Goal: Task Accomplishment & Management: Manage account settings

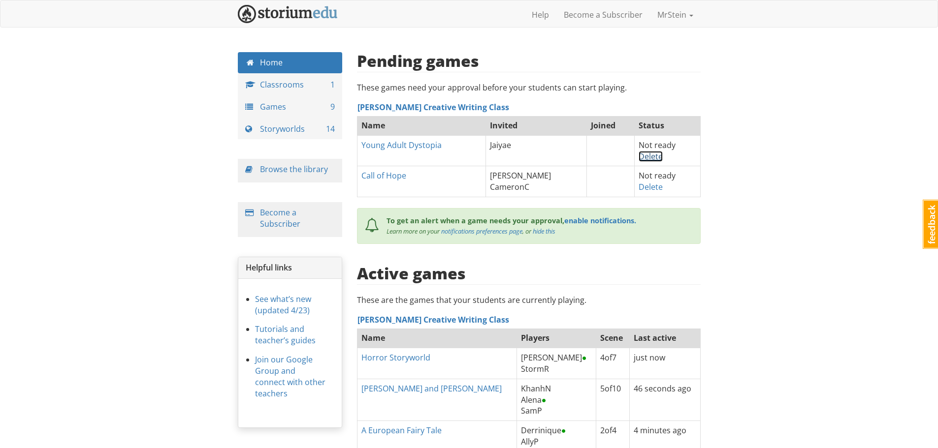
click at [640, 156] on link "Delete" at bounding box center [650, 156] width 24 height 11
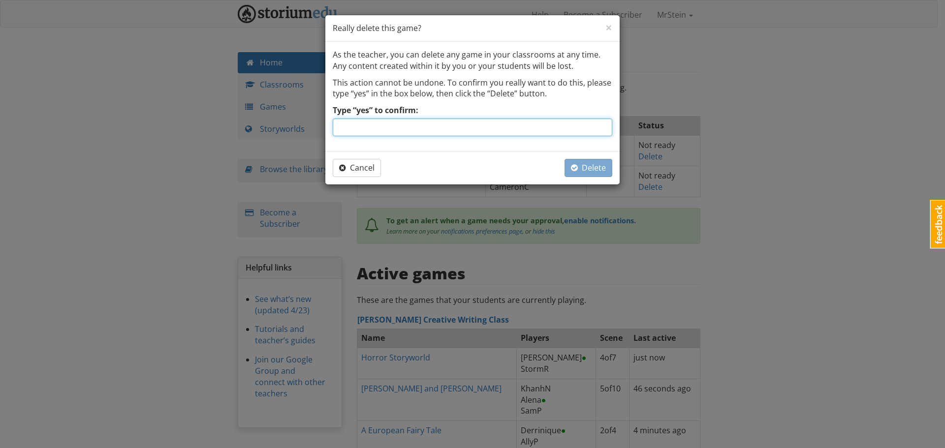
click at [445, 126] on input "Type “yes” to confirm:" at bounding box center [473, 128] width 280 height 18
type input "yes"
click at [592, 169] on span "Delete" at bounding box center [588, 167] width 35 height 11
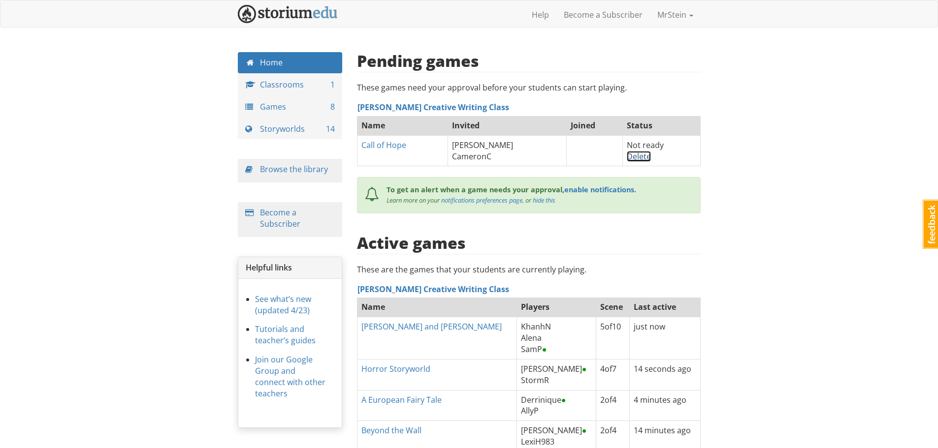
click at [636, 157] on link "Delete" at bounding box center [639, 156] width 24 height 11
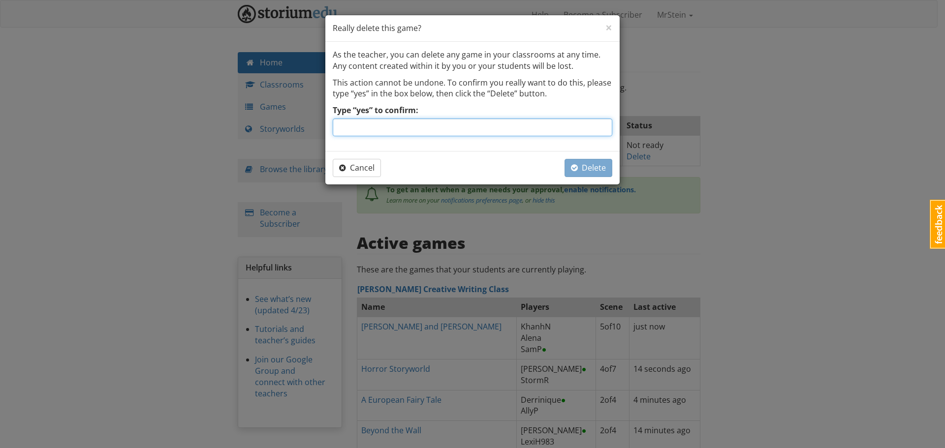
click at [410, 123] on input "Type “yes” to confirm:" at bounding box center [473, 128] width 280 height 18
type input "yes"
click at [583, 165] on span "Delete" at bounding box center [588, 167] width 35 height 11
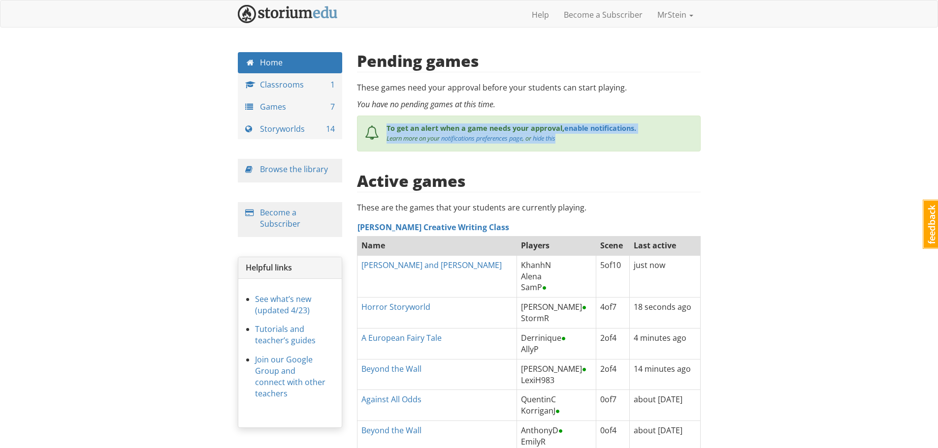
click at [764, 134] on div "mrstein MrStein 1 Toggle navigation Help Become a Subscriber MrStein Profile No…" at bounding box center [469, 271] width 938 height 542
click at [773, 139] on div "mrstein MrStein 1 Toggle navigation Help Become a Subscriber MrStein Profile No…" at bounding box center [469, 271] width 938 height 542
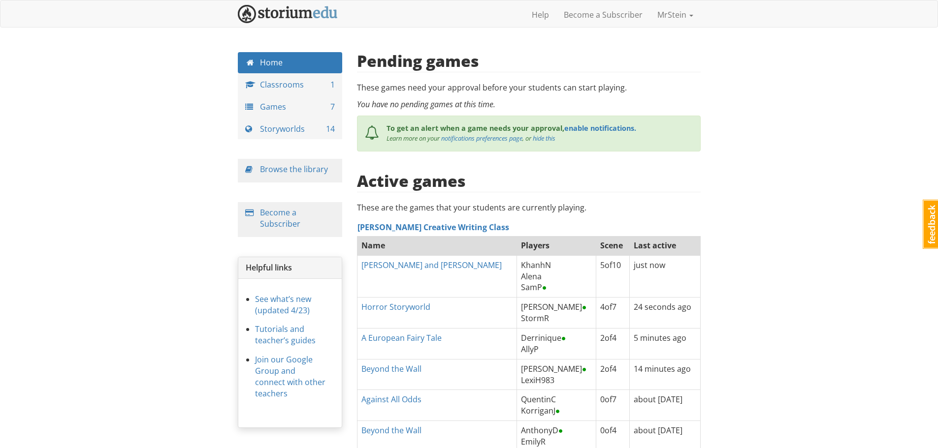
click at [757, 140] on div "mrstein MrStein 1 Toggle navigation Help Become a Subscriber MrStein Profile No…" at bounding box center [469, 271] width 938 height 542
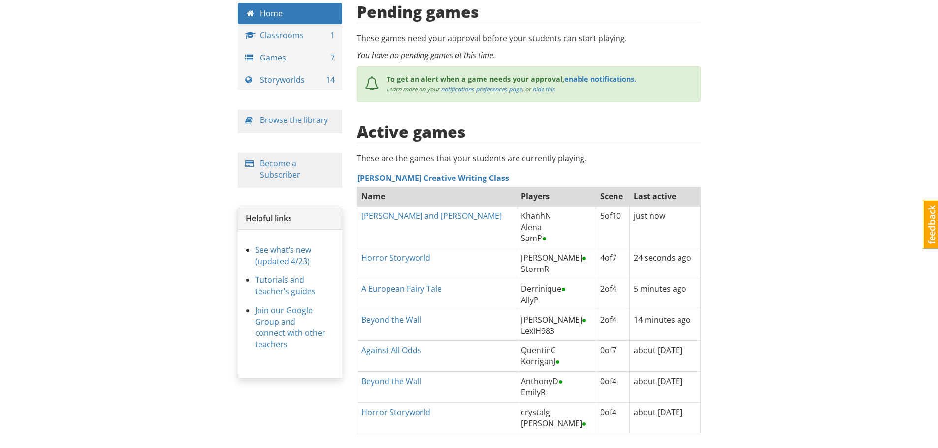
scroll to position [94, 0]
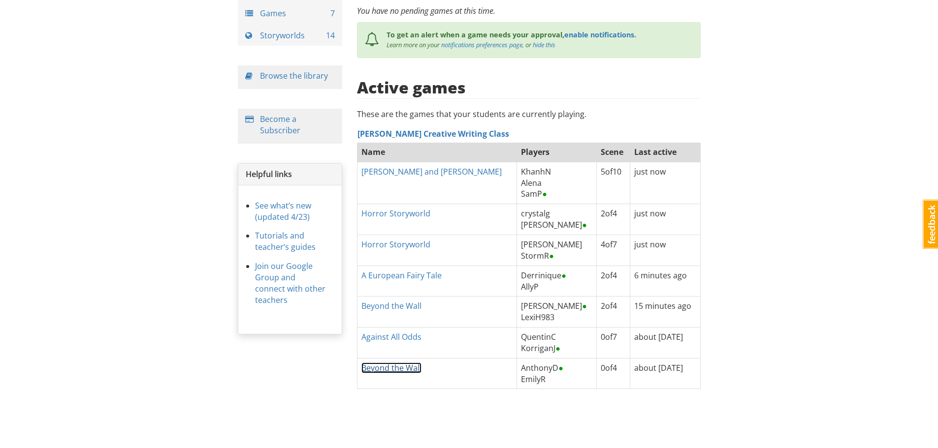
click at [387, 365] on link "Beyond the Wall" at bounding box center [391, 368] width 60 height 11
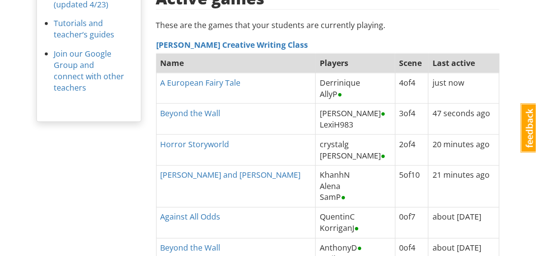
scroll to position [374, 0]
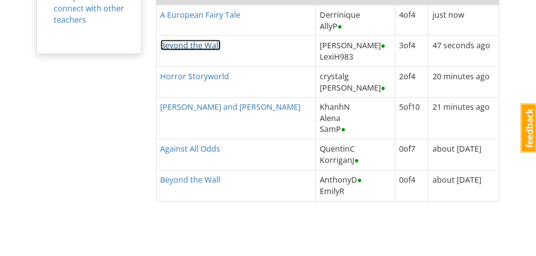
click at [194, 42] on link "Beyond the Wall" at bounding box center [190, 45] width 60 height 11
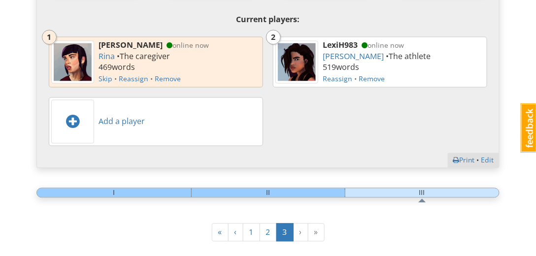
scroll to position [394, 0]
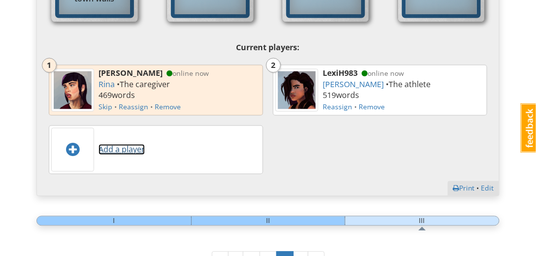
click at [115, 149] on link "Add a player" at bounding box center [121, 149] width 46 height 11
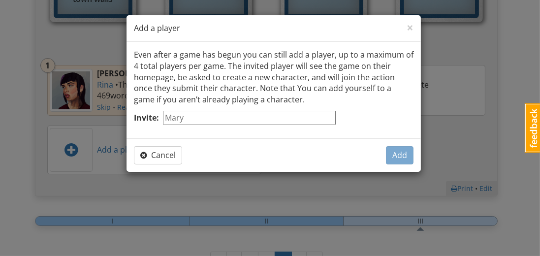
click at [178, 118] on input "Invite:" at bounding box center [249, 118] width 173 height 14
type input "[PERSON_NAME]"
click at [401, 154] on span "Add" at bounding box center [399, 155] width 15 height 11
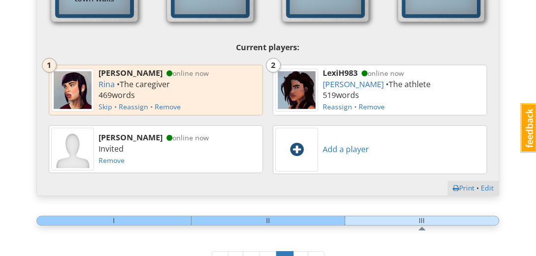
click at [300, 140] on div at bounding box center [296, 150] width 43 height 44
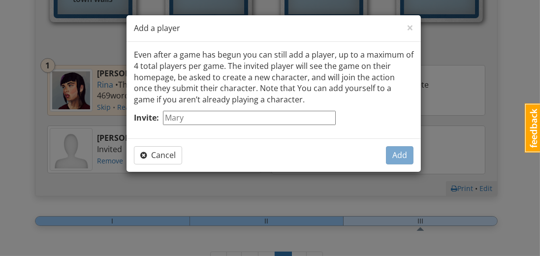
click at [182, 115] on input "Invite:" at bounding box center [249, 118] width 173 height 14
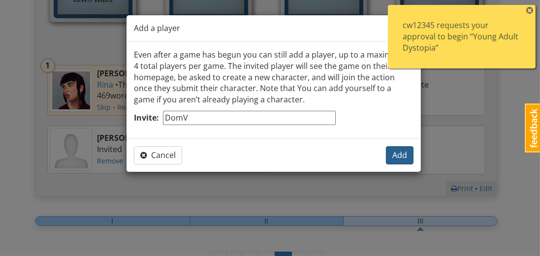
type input "DomV"
click at [397, 153] on span "Add" at bounding box center [399, 155] width 15 height 11
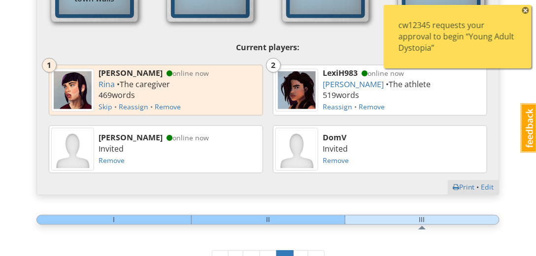
click at [487, 30] on div "cw12345 requests your approval to begin “Young Adult Dystopia”" at bounding box center [457, 37] width 118 height 34
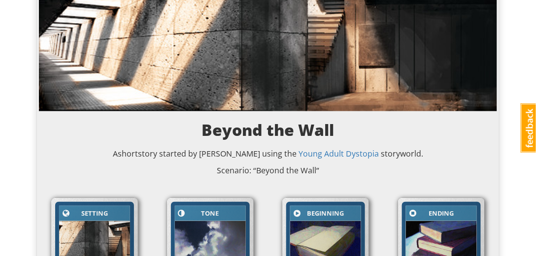
scroll to position [0, 0]
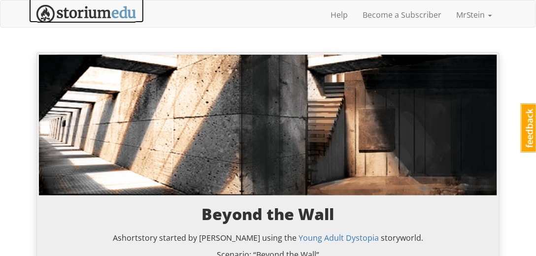
click at [73, 12] on img at bounding box center [86, 14] width 100 height 18
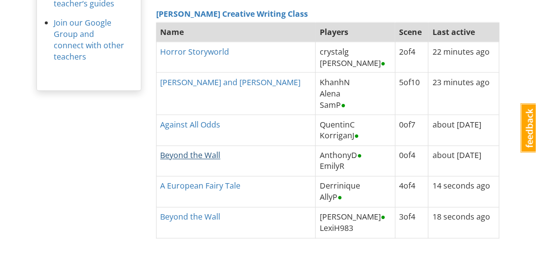
scroll to position [374, 0]
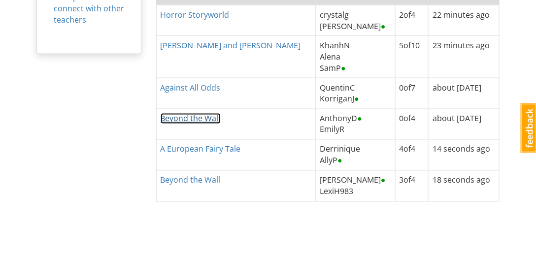
click at [187, 115] on link "Beyond the Wall" at bounding box center [190, 118] width 60 height 11
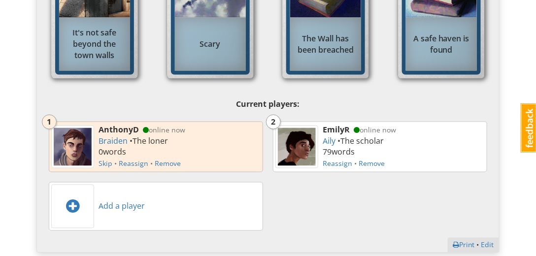
scroll to position [394, 0]
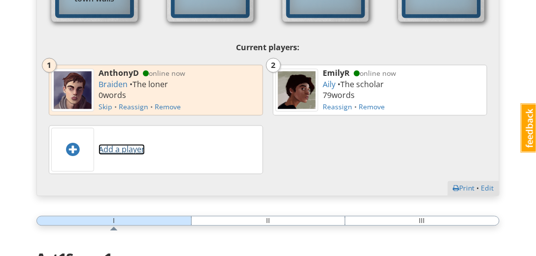
click at [116, 148] on link "Add a player" at bounding box center [121, 149] width 46 height 11
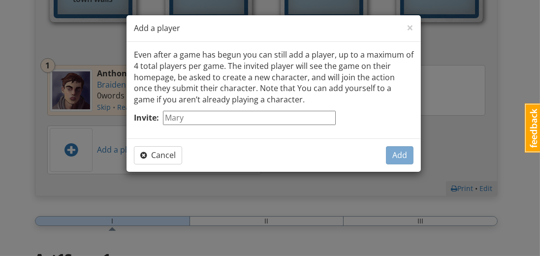
click at [182, 117] on input "Invite:" at bounding box center [249, 118] width 173 height 14
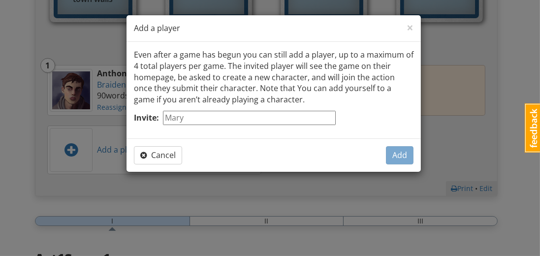
click at [284, 29] on div "× Close Add a player" at bounding box center [273, 28] width 294 height 27
click at [191, 117] on input "Invite:" at bounding box center [249, 118] width 173 height 14
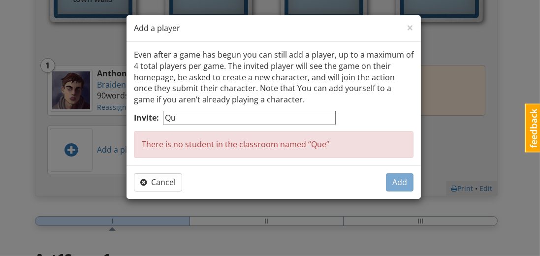
type input "Q"
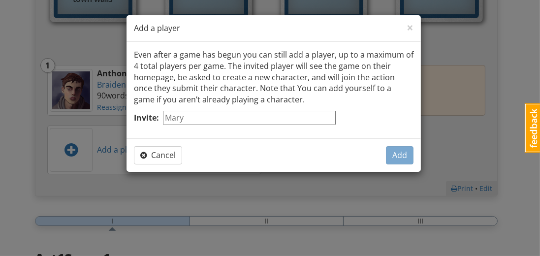
click at [191, 117] on input "Invite:" at bounding box center [249, 118] width 173 height 14
click at [206, 117] on input "Invite:" at bounding box center [249, 118] width 173 height 14
click at [274, 98] on p "Even after a game has begun you can still add a player, up to a maximum of 4 to…" at bounding box center [274, 77] width 280 height 56
click at [201, 119] on input "Invite:" at bounding box center [249, 118] width 173 height 14
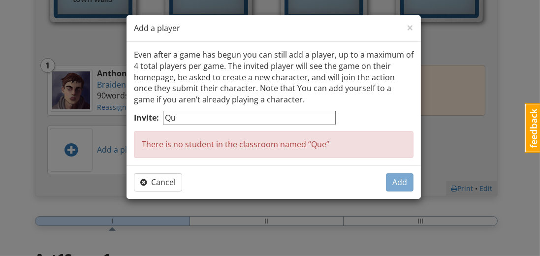
type input "Q"
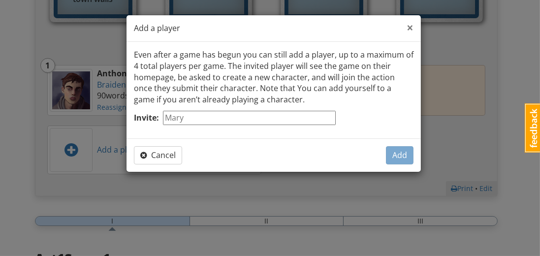
click at [410, 28] on span "×" at bounding box center [410, 27] width 7 height 16
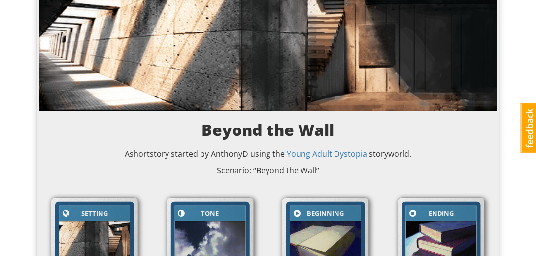
scroll to position [0, 0]
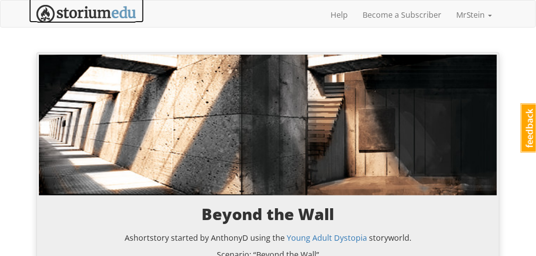
click at [108, 14] on img at bounding box center [86, 14] width 100 height 18
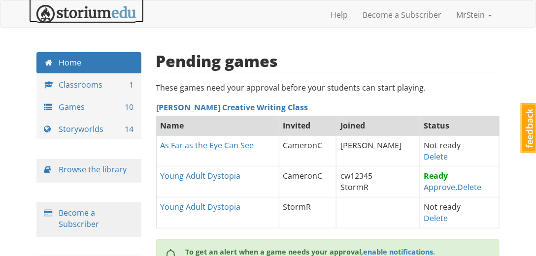
scroll to position [56, 0]
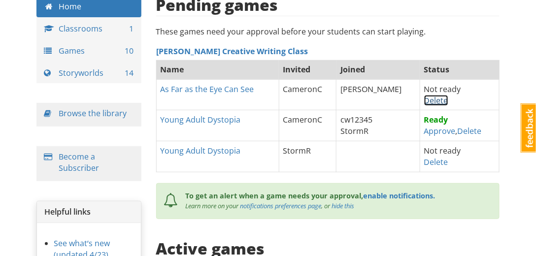
click at [424, 98] on link "Delete" at bounding box center [436, 100] width 24 height 11
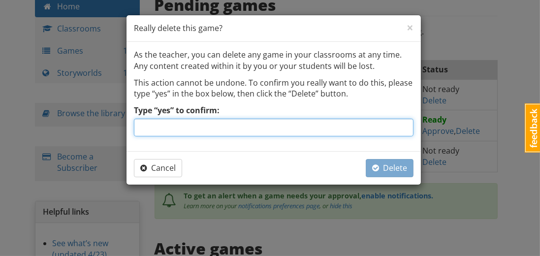
click at [243, 121] on input "Type “yes” to confirm:" at bounding box center [274, 128] width 280 height 18
type input "yes"
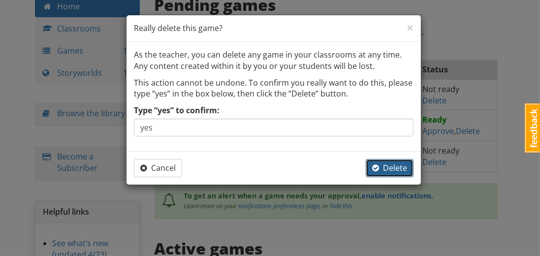
click at [397, 168] on span "Delete" at bounding box center [389, 167] width 35 height 11
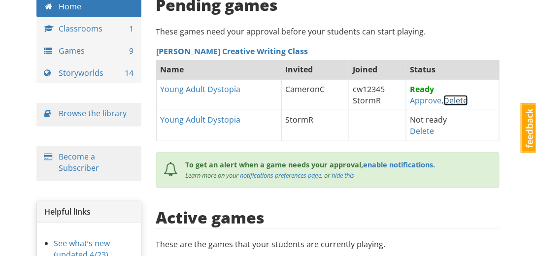
click at [450, 98] on link "Delete" at bounding box center [455, 100] width 24 height 11
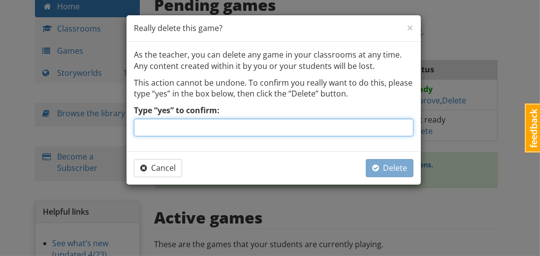
click at [254, 125] on input "Type “yes” to confirm:" at bounding box center [274, 128] width 280 height 18
type input "yes"
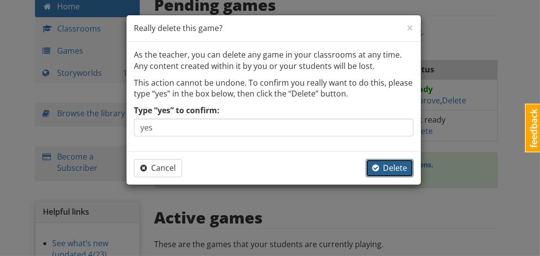
click at [393, 165] on span "Delete" at bounding box center [389, 167] width 35 height 11
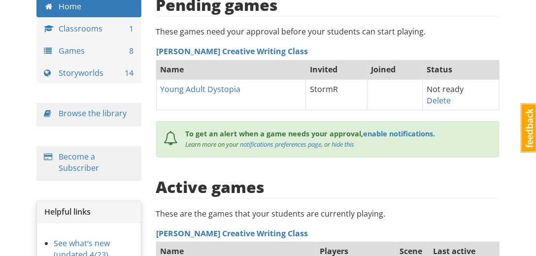
click at [506, 67] on div "mrstein MrStein 1 Toggle navigation Help Become a Subscriber MrStein Profile No…" at bounding box center [268, 236] width 536 height 584
click at [512, 76] on div "mrstein MrStein 1 Toggle navigation Help Become a Subscriber MrStein Profile No…" at bounding box center [268, 236] width 536 height 584
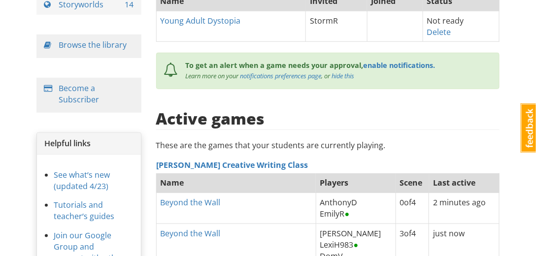
scroll to position [68, 0]
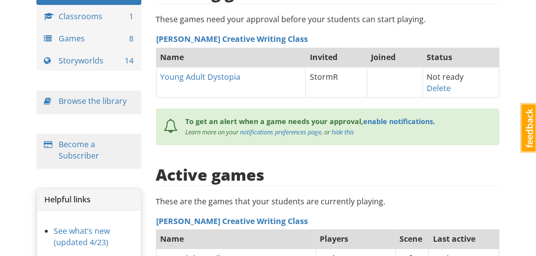
click at [511, 73] on div "mrstein MrStein 1 Toggle navigation Help Become a Subscriber MrStein Profile No…" at bounding box center [268, 208] width 536 height 553
click at [334, 161] on div "Active games" at bounding box center [328, 169] width 344 height 27
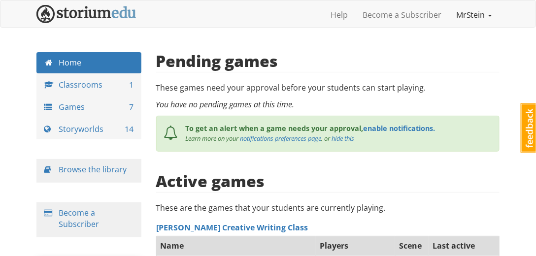
click at [464, 13] on link "MrStein" at bounding box center [473, 14] width 51 height 25
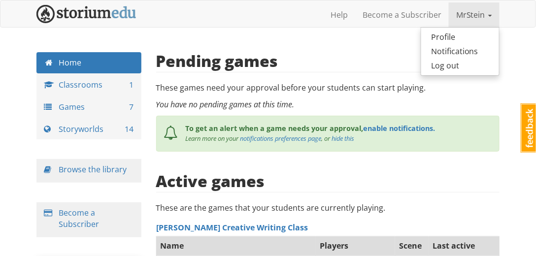
click at [464, 13] on link "MrStein" at bounding box center [473, 14] width 51 height 25
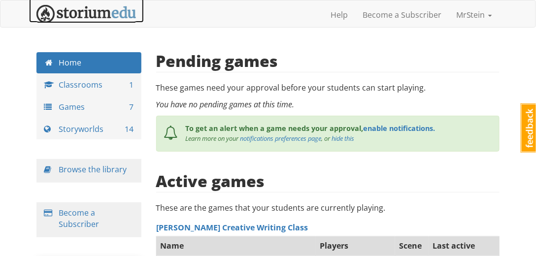
click at [78, 15] on img at bounding box center [86, 14] width 100 height 18
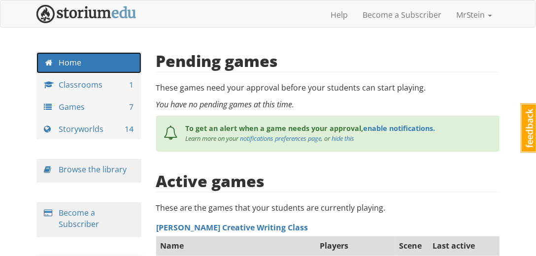
click at [74, 63] on link "Home" at bounding box center [88, 62] width 105 height 21
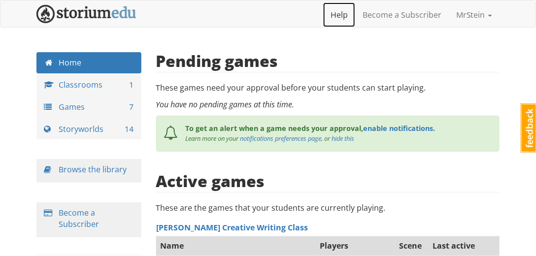
click at [340, 12] on link "Help" at bounding box center [339, 14] width 32 height 25
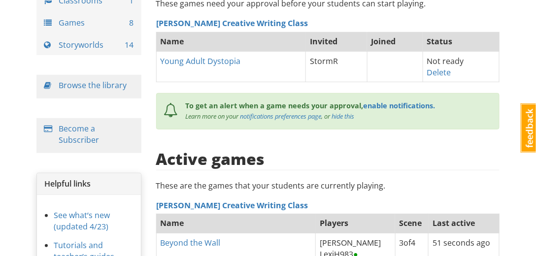
scroll to position [56, 0]
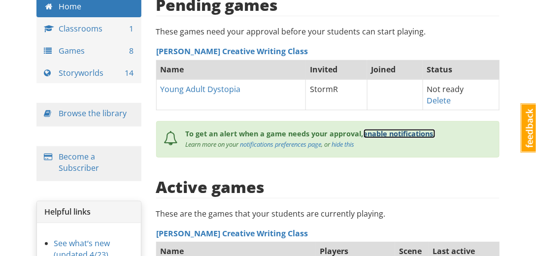
click at [378, 130] on link "enable notifications." at bounding box center [399, 133] width 72 height 9
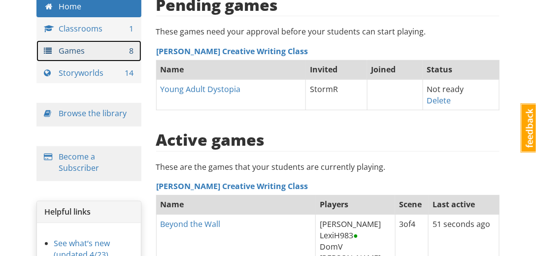
click at [69, 53] on link "Games 8" at bounding box center [88, 50] width 105 height 21
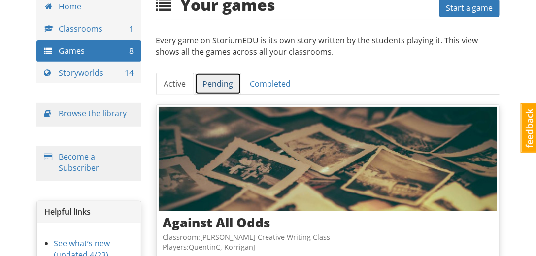
click at [212, 82] on link "Pending" at bounding box center [218, 84] width 46 height 22
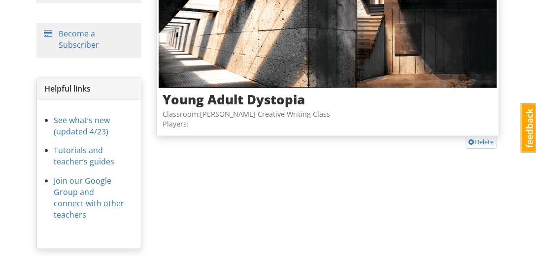
scroll to position [123, 0]
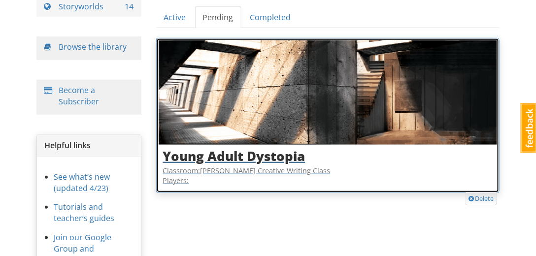
click at [300, 99] on img at bounding box center [327, 92] width 339 height 104
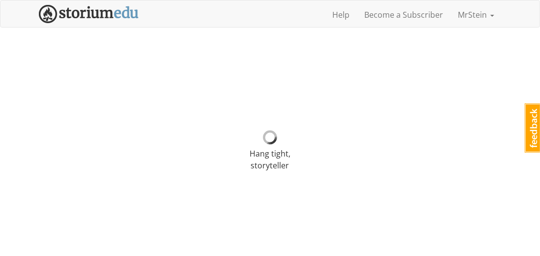
select select "79kcc7"
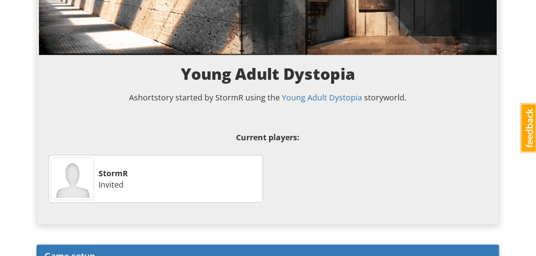
scroll to position [225, 0]
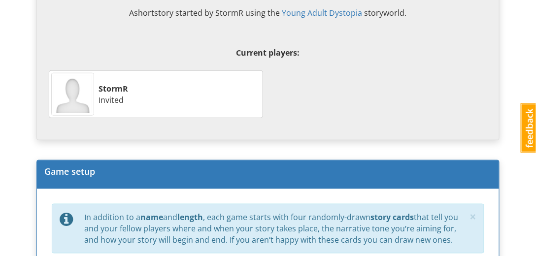
click at [189, 89] on div "StormR Invited" at bounding box center [179, 95] width 166 height 28
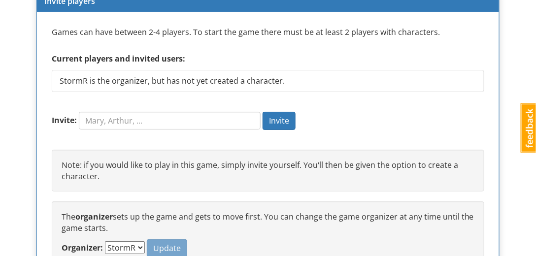
scroll to position [900, 0]
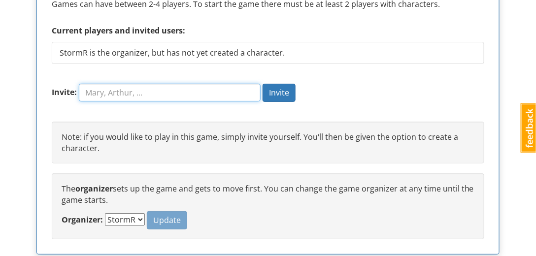
click at [101, 88] on input "Invite:" at bounding box center [170, 93] width 182 height 18
click at [114, 88] on input "Invite:" at bounding box center [170, 93] width 182 height 18
type input "C"
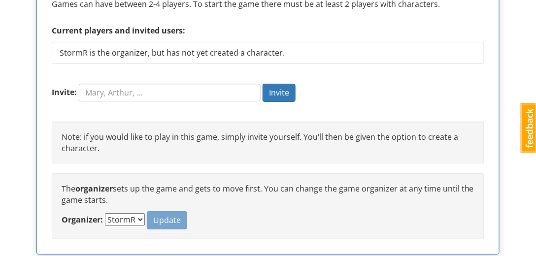
click at [44, 47] on div "Games can have between 2-4 players. To start the game there must be at least 2 …" at bounding box center [268, 119] width 462 height 270
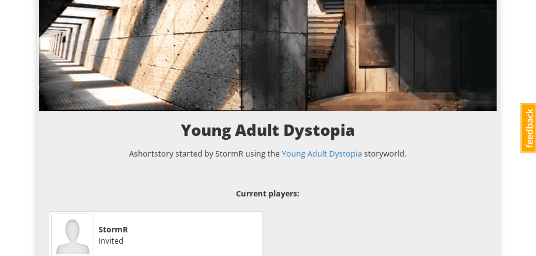
scroll to position [0, 0]
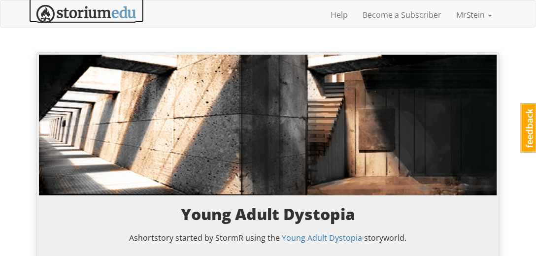
click at [79, 6] on img at bounding box center [86, 14] width 100 height 18
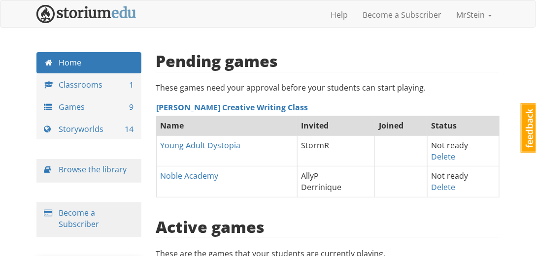
click at [276, 175] on th "Noble Academy" at bounding box center [226, 181] width 141 height 31
click at [274, 173] on th "Noble Academy" at bounding box center [226, 181] width 141 height 31
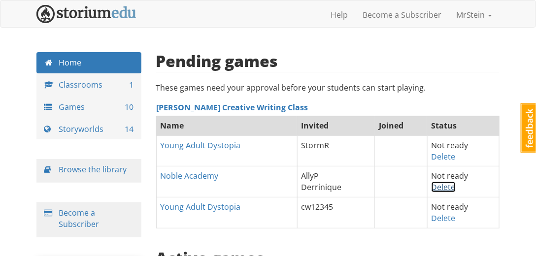
click at [440, 187] on link "Delete" at bounding box center [443, 187] width 24 height 11
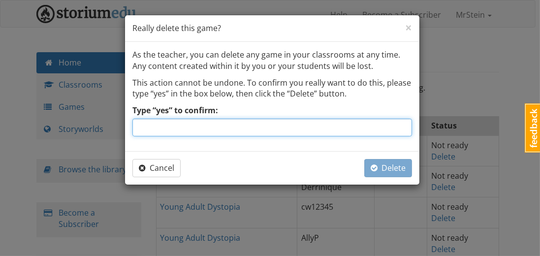
click at [251, 125] on input "Type “yes” to confirm:" at bounding box center [272, 128] width 280 height 18
type input "yes"
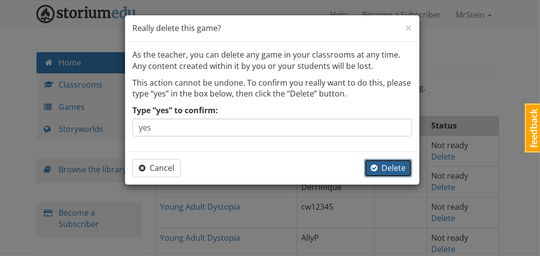
click at [381, 170] on span "Delete" at bounding box center [388, 167] width 35 height 11
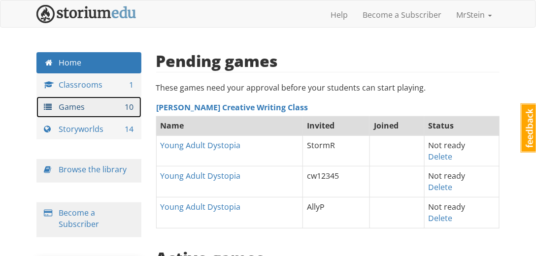
click at [75, 105] on link "Games 10" at bounding box center [88, 106] width 105 height 21
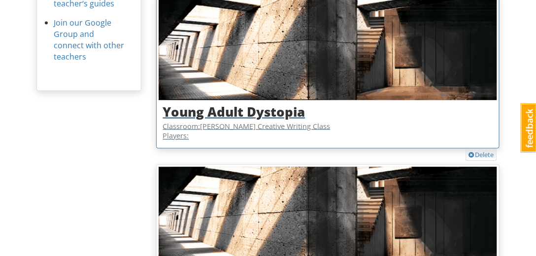
scroll to position [478, 0]
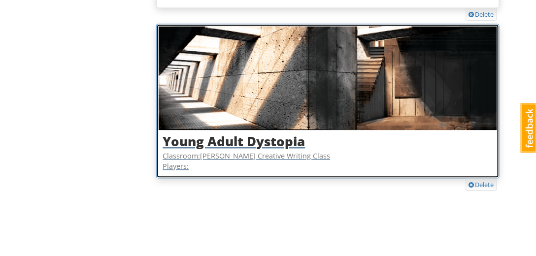
click at [357, 142] on h3 "Young Adult Dystopia" at bounding box center [328, 141] width 330 height 14
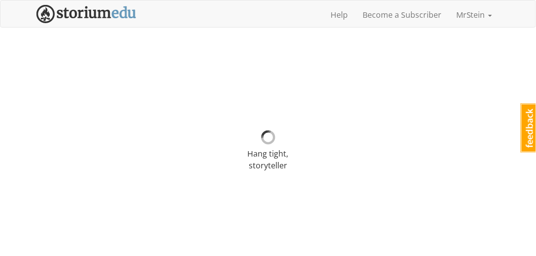
select select "3mgt0z"
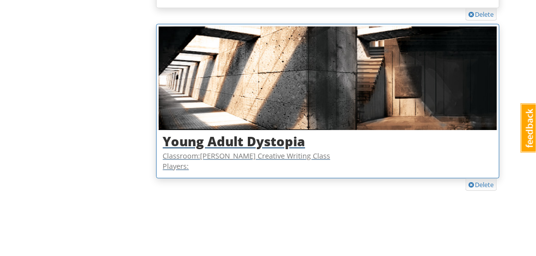
scroll to position [253, 0]
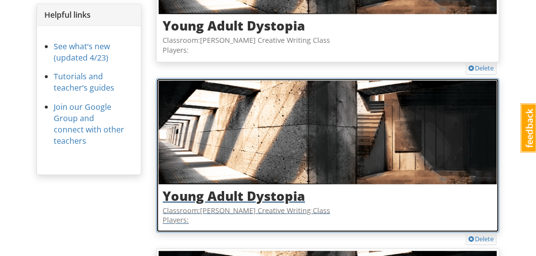
click at [353, 154] on img at bounding box center [327, 133] width 339 height 104
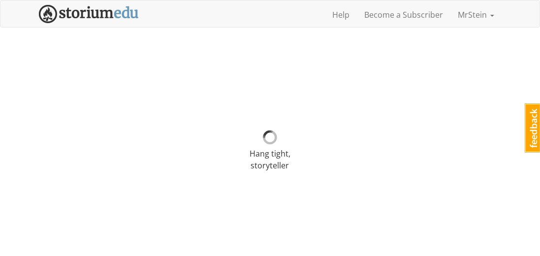
select select "dybg0g"
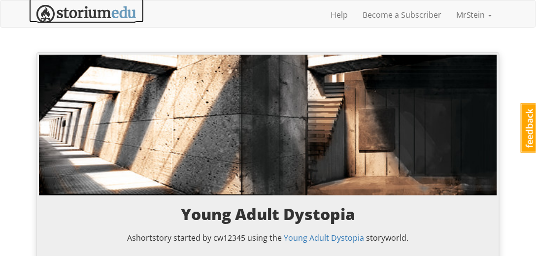
click at [59, 11] on img at bounding box center [86, 14] width 100 height 18
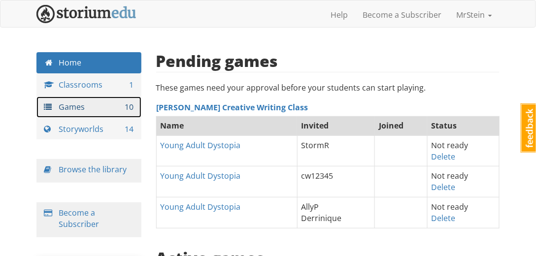
click at [94, 103] on link "Games 10" at bounding box center [88, 106] width 105 height 21
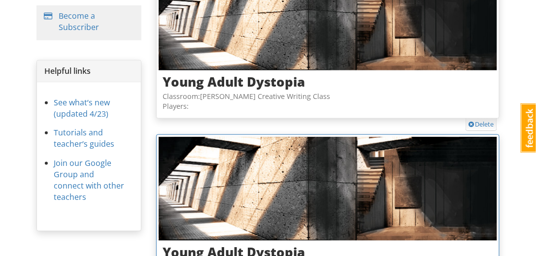
scroll to position [168, 0]
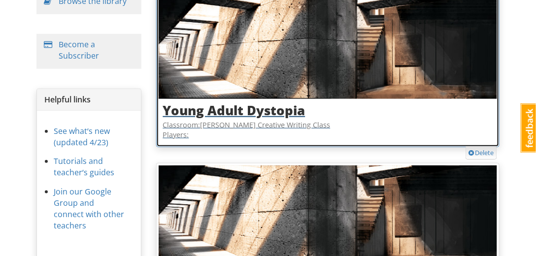
click at [262, 75] on img at bounding box center [327, 47] width 339 height 104
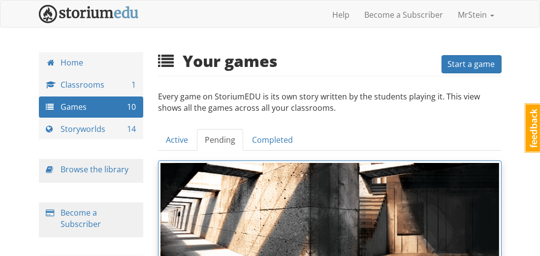
select select "79kcc7"
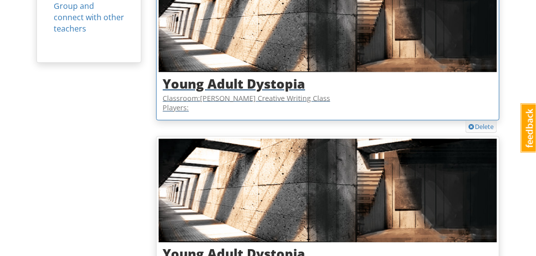
scroll to position [394, 0]
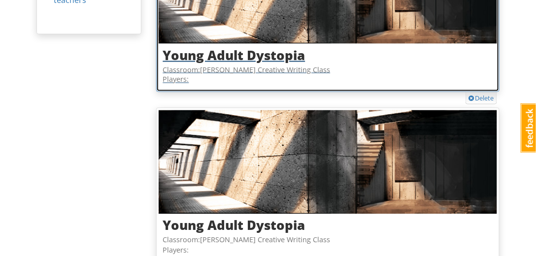
click at [219, 60] on h3 "Young Adult Dystopia" at bounding box center [328, 55] width 330 height 14
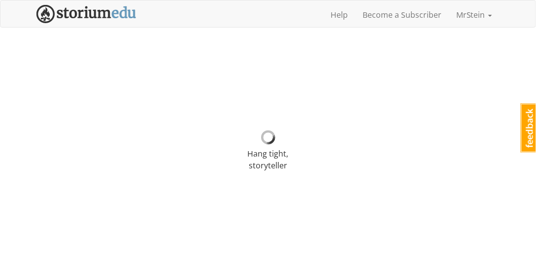
select select "3mgt0z"
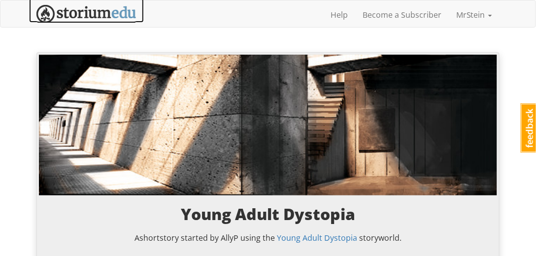
click at [57, 16] on img at bounding box center [86, 14] width 100 height 18
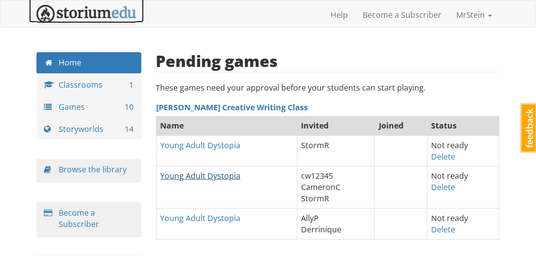
scroll to position [56, 0]
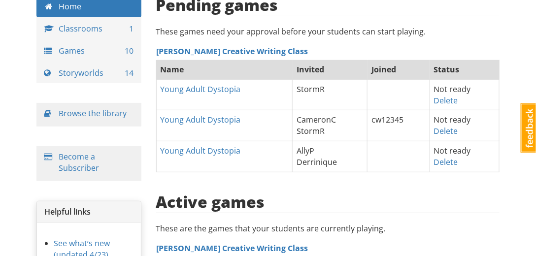
click at [245, 119] on th "Young Adult Dystopia" at bounding box center [224, 125] width 136 height 31
click at [204, 121] on link "Young Adult Dystopia" at bounding box center [200, 119] width 80 height 11
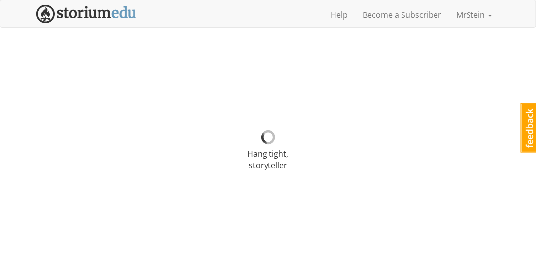
select select "dybg0g"
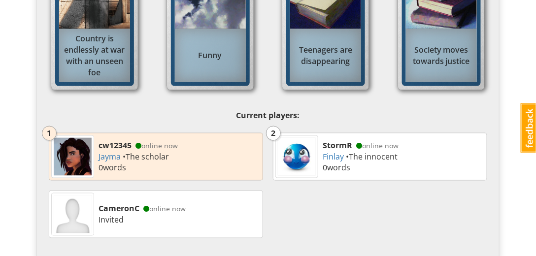
scroll to position [450, 0]
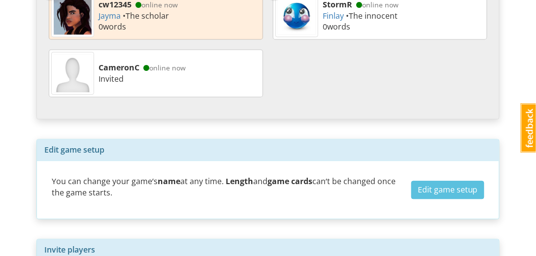
click at [291, 70] on div "1 cw12345 online now Jayma • The scholar 0 word s 2 StormR online now Finlay • …" at bounding box center [268, 45] width 448 height 116
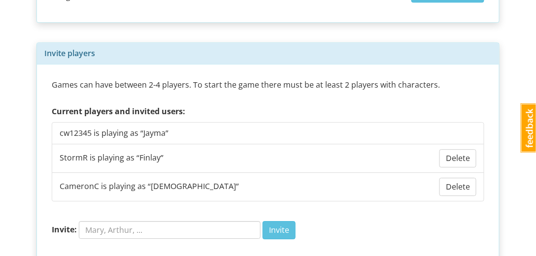
scroll to position [913, 0]
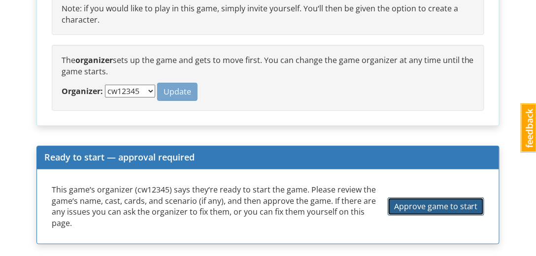
click at [438, 201] on span "Approve game to start" at bounding box center [436, 206] width 84 height 11
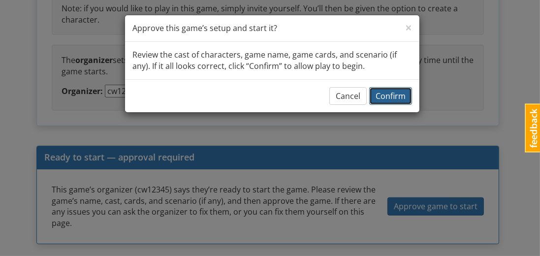
click at [388, 93] on span "Confirm" at bounding box center [391, 96] width 30 height 11
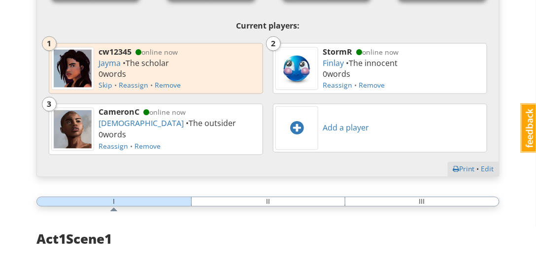
scroll to position [343, 0]
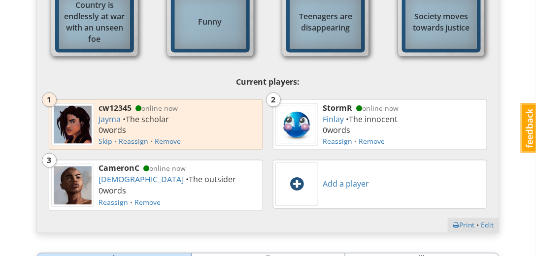
click at [298, 182] on span at bounding box center [296, 184] width 13 height 16
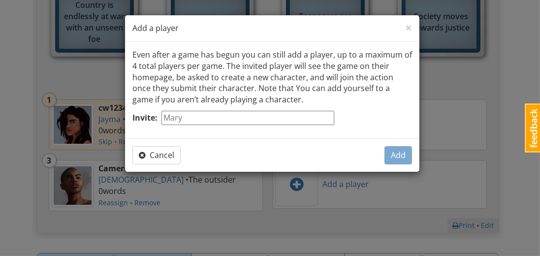
click at [185, 115] on input "Invite:" at bounding box center [247, 118] width 173 height 14
click at [246, 134] on div "Even after a game has begun you can still add a player, up to a maximum of 4 to…" at bounding box center [272, 90] width 294 height 96
click at [211, 119] on input "Invite:" at bounding box center [247, 118] width 173 height 14
click at [208, 114] on input "Invite:" at bounding box center [247, 118] width 173 height 14
click at [193, 121] on input "Invite:" at bounding box center [247, 118] width 173 height 14
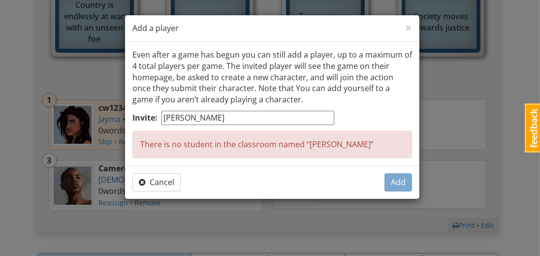
click at [189, 117] on input "Collier" at bounding box center [247, 118] width 173 height 14
type input "C"
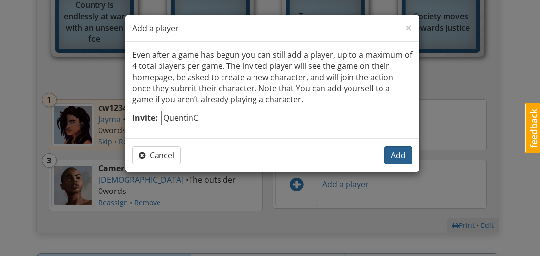
type input "QuentinC"
click at [393, 151] on span "Add" at bounding box center [398, 155] width 15 height 11
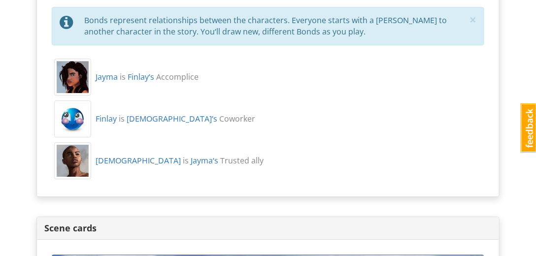
scroll to position [736, 0]
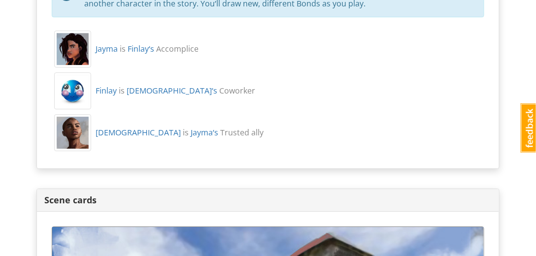
click at [14, 100] on div "mrstein MrStein 1 Toggle navigation Help Become a Subscriber MrStein Profile No…" at bounding box center [268, 143] width 536 height 1759
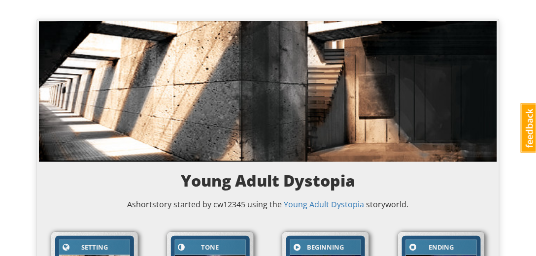
scroll to position [0, 0]
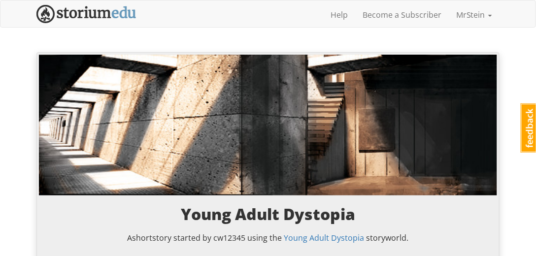
click at [81, 12] on img at bounding box center [86, 14] width 100 height 18
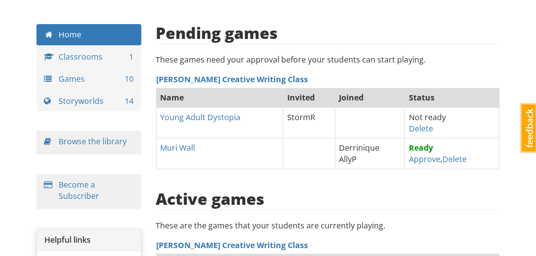
scroll to position [56, 0]
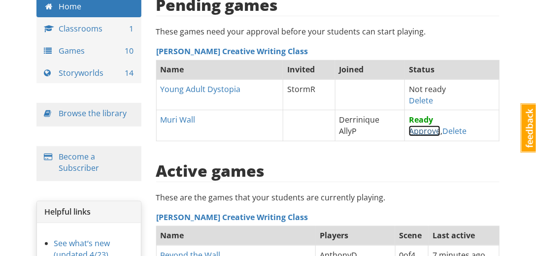
click at [418, 131] on link "Approve" at bounding box center [425, 131] width 32 height 11
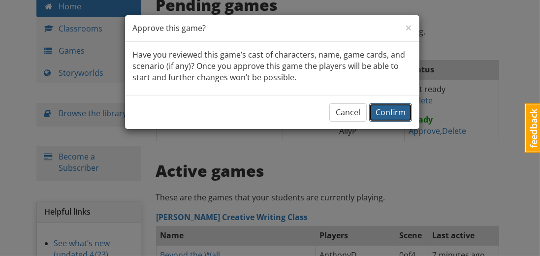
click at [395, 112] on span "Confirm" at bounding box center [391, 112] width 30 height 11
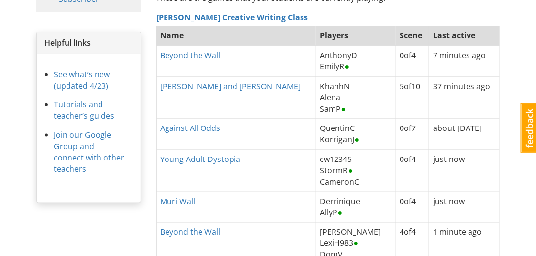
scroll to position [331, 0]
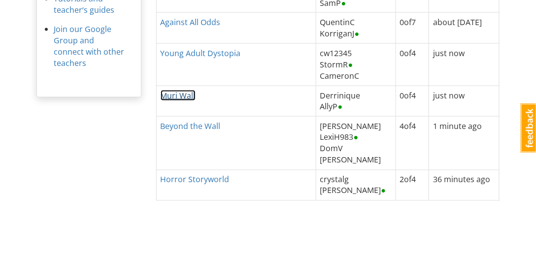
click at [170, 94] on link "Muri Wall" at bounding box center [177, 95] width 35 height 11
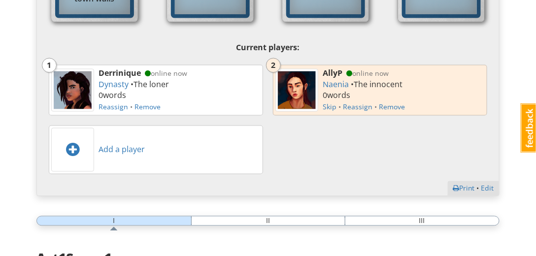
scroll to position [422, 0]
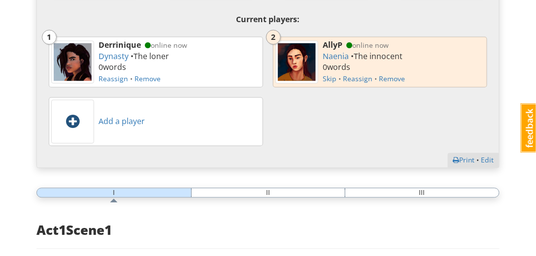
click at [79, 121] on span at bounding box center [72, 122] width 13 height 16
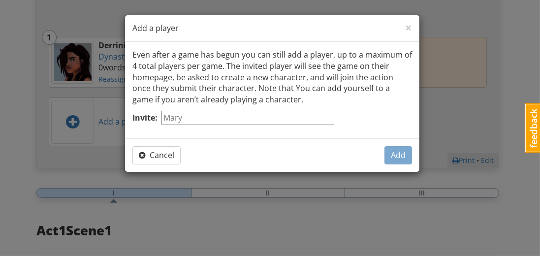
click at [188, 119] on input "Invite:" at bounding box center [247, 118] width 173 height 14
click at [189, 119] on input "Invite:" at bounding box center [247, 118] width 173 height 14
type input "Irelyn"
click at [396, 152] on span "Add" at bounding box center [398, 155] width 15 height 11
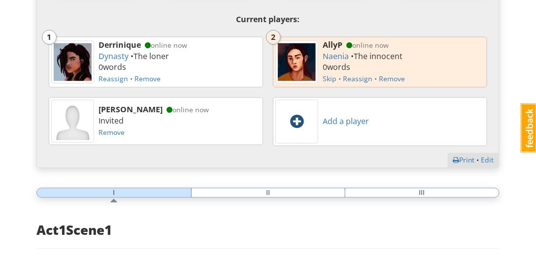
click at [296, 121] on span at bounding box center [296, 122] width 13 height 16
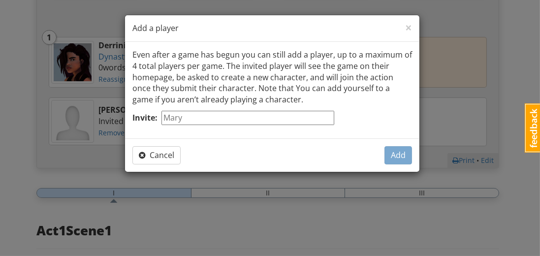
click at [281, 119] on input "Invite:" at bounding box center [247, 118] width 173 height 14
type input "Ruben"
click at [397, 154] on span "Add" at bounding box center [398, 155] width 15 height 11
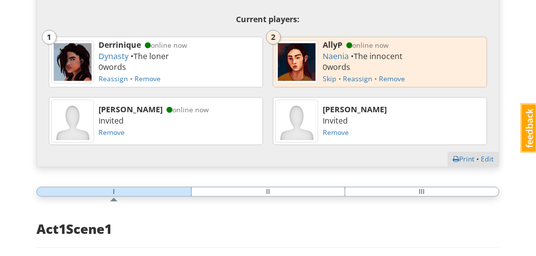
click at [493, 63] on div "Setting Setting It's not safe beyond the town walls Tone Tone Scary Beginning B…" at bounding box center [268, 4] width 458 height 301
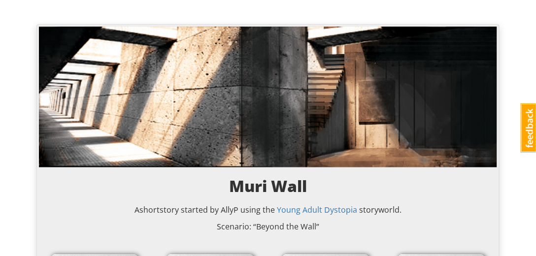
scroll to position [0, 0]
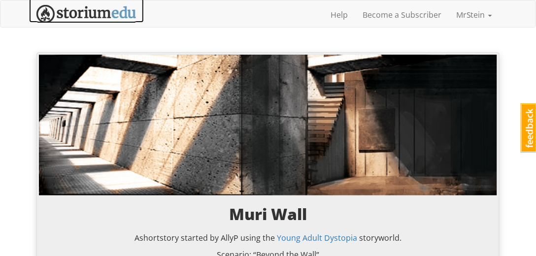
click at [89, 15] on img at bounding box center [86, 14] width 100 height 18
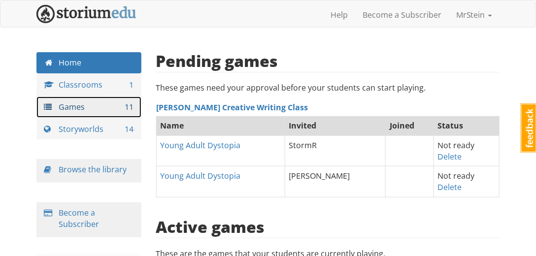
click at [70, 109] on link "Games 11" at bounding box center [88, 106] width 105 height 21
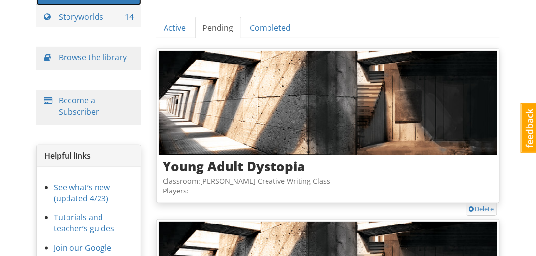
scroll to position [168, 0]
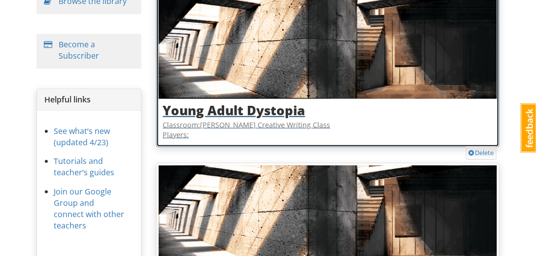
click at [361, 111] on h3 "Young Adult Dystopia" at bounding box center [328, 110] width 330 height 14
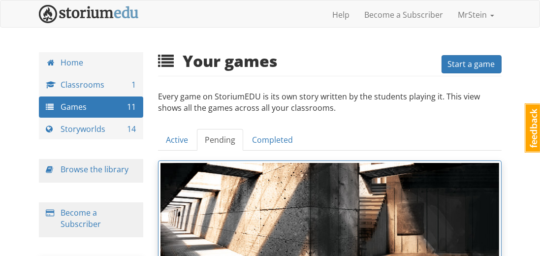
select select "79kcc7"
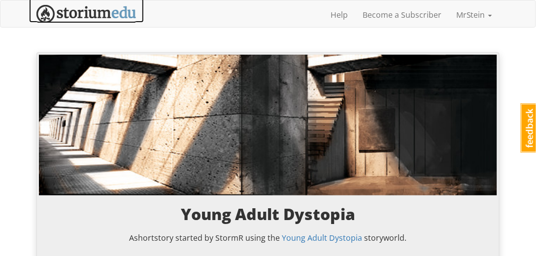
click at [56, 7] on img at bounding box center [86, 14] width 100 height 18
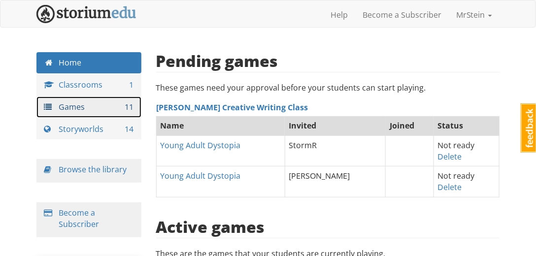
click at [75, 103] on link "Games 11" at bounding box center [88, 106] width 105 height 21
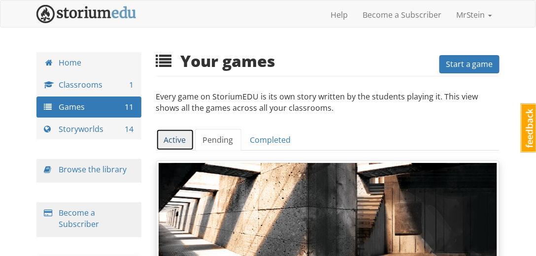
click at [178, 141] on link "Active" at bounding box center [175, 140] width 38 height 22
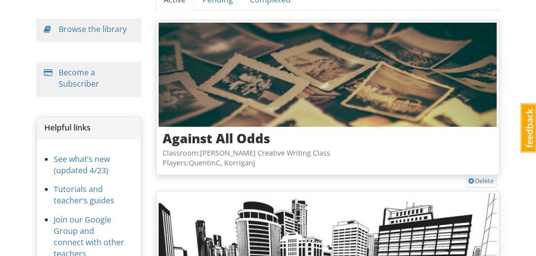
scroll to position [168, 0]
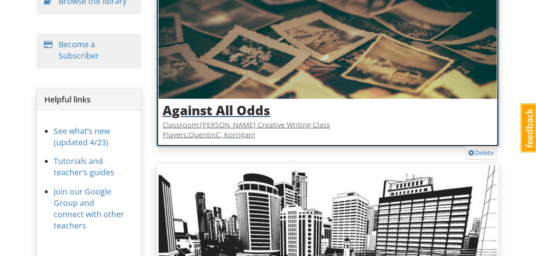
click at [338, 114] on h3 "Against All Odds" at bounding box center [328, 110] width 330 height 14
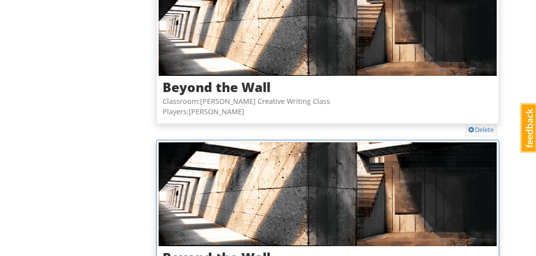
scroll to position [731, 0]
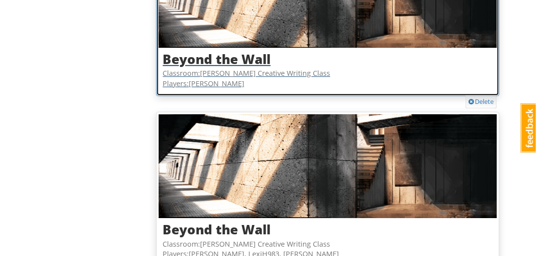
click at [211, 68] on p "Classroom: Mr. Stein's Creative Writing Class Players: AnthonyD, EmilyR" at bounding box center [328, 78] width 330 height 20
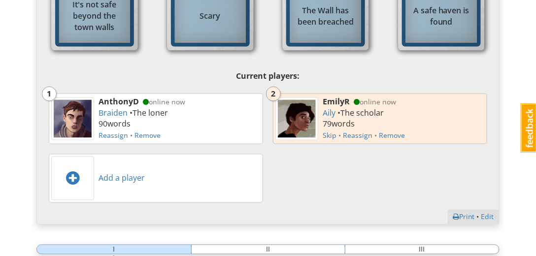
scroll to position [422, 0]
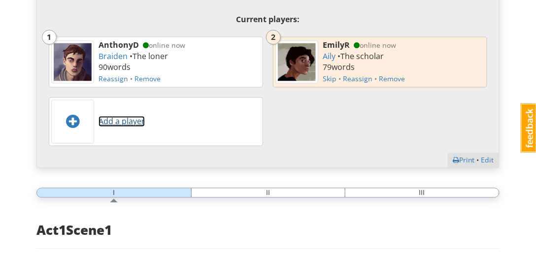
click at [118, 123] on link "Add a player" at bounding box center [121, 121] width 46 height 11
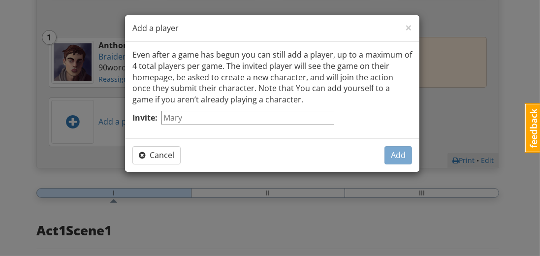
click at [178, 119] on input "Invite:" at bounding box center [247, 118] width 173 height 14
type input "JacobA"
click at [398, 155] on span "Add" at bounding box center [398, 155] width 15 height 11
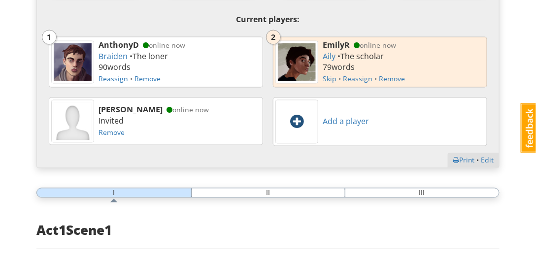
click at [289, 118] on div at bounding box center [296, 122] width 43 height 44
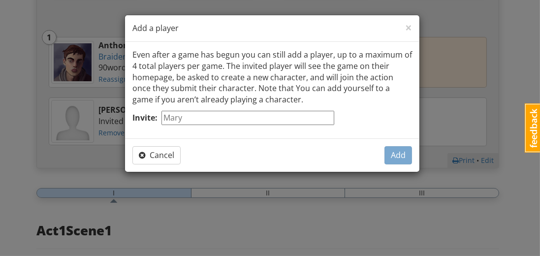
click at [256, 116] on input "Invite:" at bounding box center [247, 118] width 173 height 14
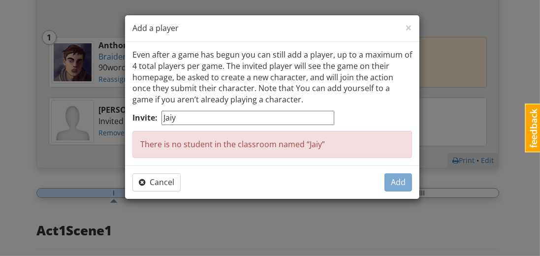
click at [183, 114] on input "Jaiy" at bounding box center [247, 118] width 173 height 14
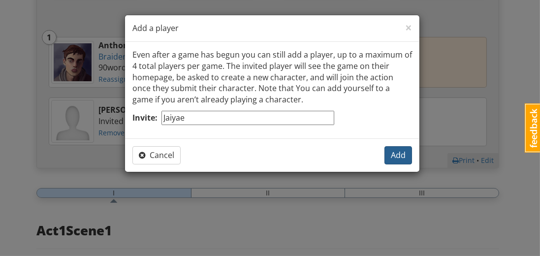
type input "Jaiyae"
click at [395, 155] on span "Add" at bounding box center [398, 155] width 15 height 11
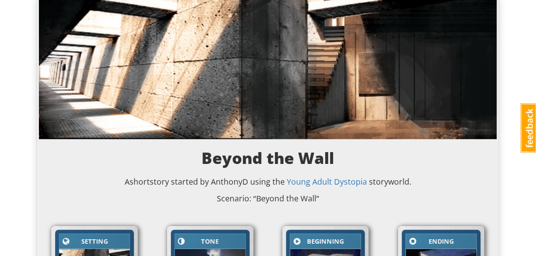
scroll to position [0, 0]
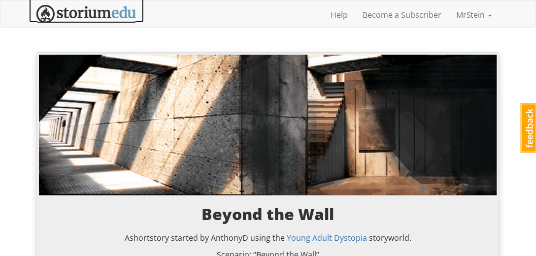
click at [95, 10] on img at bounding box center [86, 14] width 100 height 18
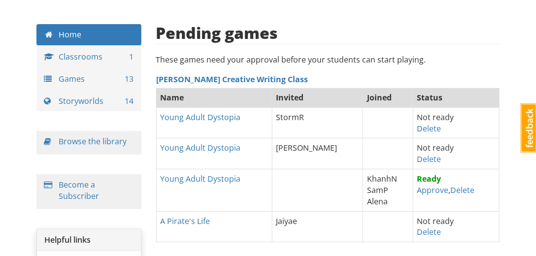
scroll to position [56, 0]
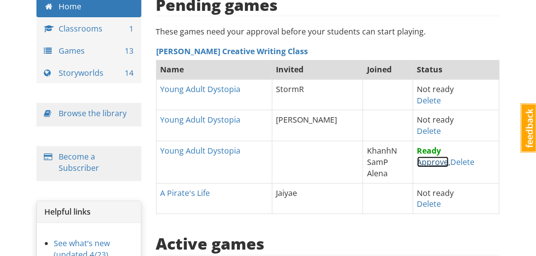
click at [417, 161] on link "Approve" at bounding box center [433, 162] width 32 height 11
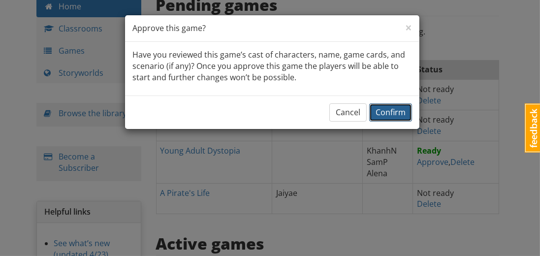
click at [388, 115] on span "Confirm" at bounding box center [391, 112] width 30 height 11
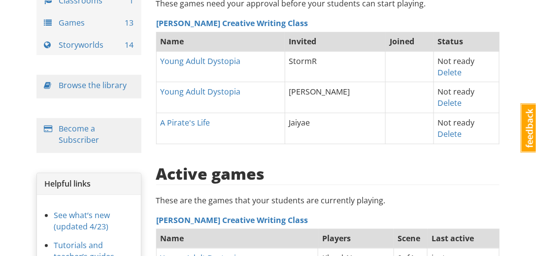
scroll to position [28, 0]
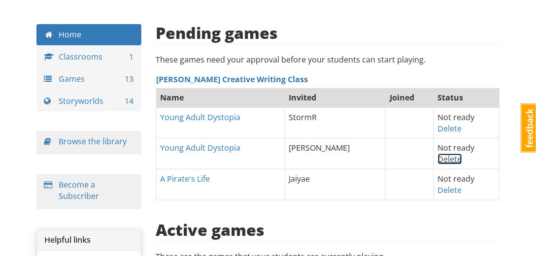
click at [438, 158] on link "Delete" at bounding box center [450, 159] width 24 height 11
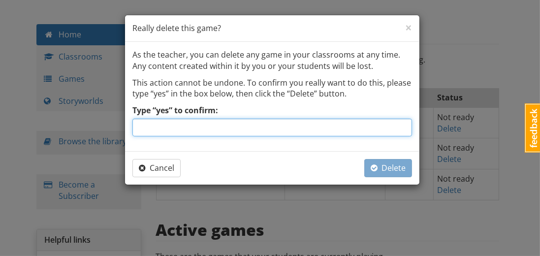
click at [287, 129] on input "Type “yes” to confirm:" at bounding box center [272, 128] width 280 height 18
type input "yes"
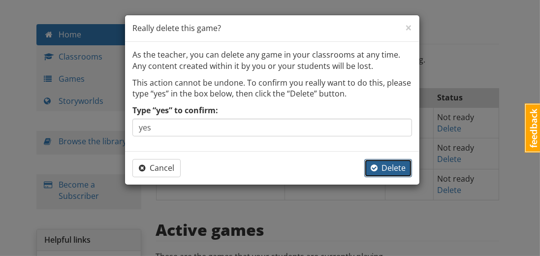
click at [394, 165] on span "Delete" at bounding box center [388, 167] width 35 height 11
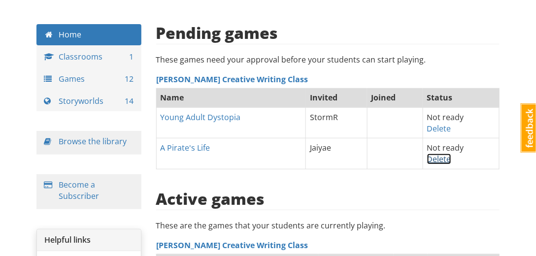
click at [438, 158] on link "Delete" at bounding box center [439, 159] width 24 height 11
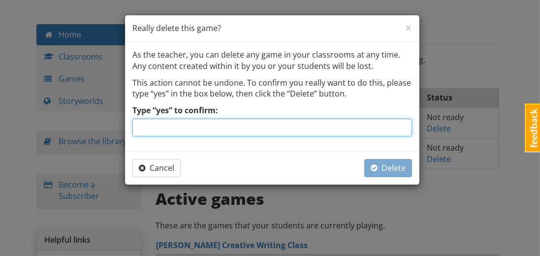
click at [280, 128] on input "Type “yes” to confirm:" at bounding box center [272, 128] width 280 height 18
type input "yes"
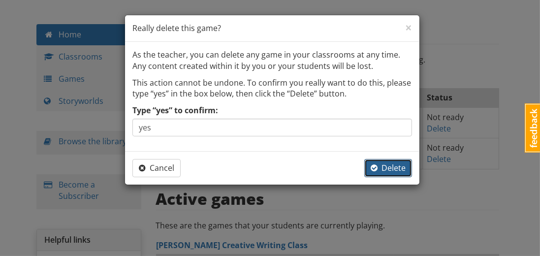
click at [382, 165] on span "Delete" at bounding box center [388, 167] width 35 height 11
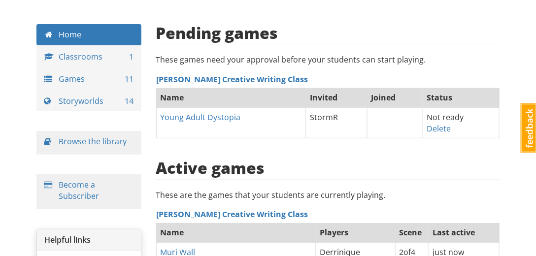
scroll to position [84, 0]
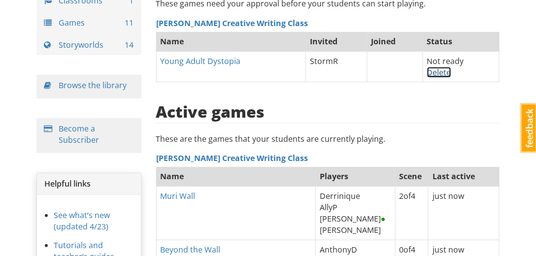
click at [437, 71] on link "Delete" at bounding box center [439, 72] width 24 height 11
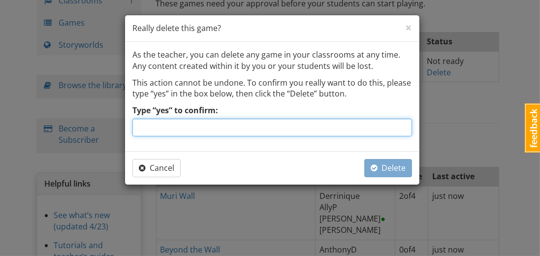
click at [210, 127] on input "Type “yes” to confirm:" at bounding box center [272, 128] width 280 height 18
type input "yes"
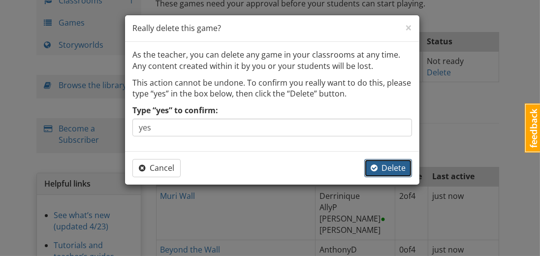
click at [376, 164] on button "Delete" at bounding box center [388, 168] width 48 height 18
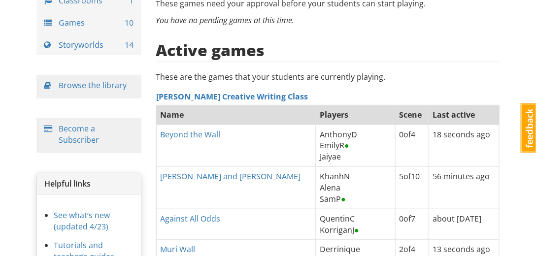
click at [508, 102] on div "mrstein MrStein 1 Toggle navigation Help Become a Subscriber MrStein Profile No…" at bounding box center [268, 224] width 536 height 616
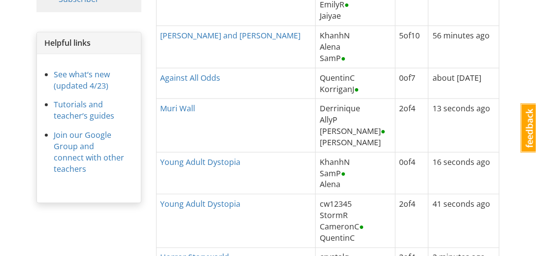
scroll to position [281, 0]
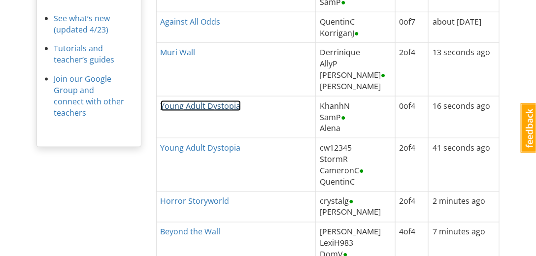
click at [194, 105] on link "Young Adult Dystopia" at bounding box center [200, 105] width 80 height 11
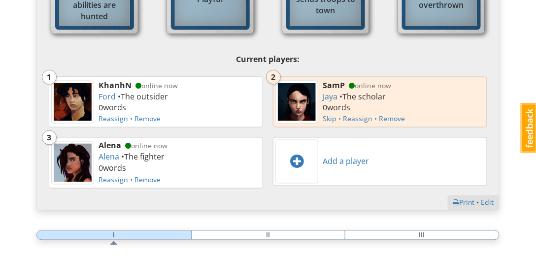
scroll to position [394, 0]
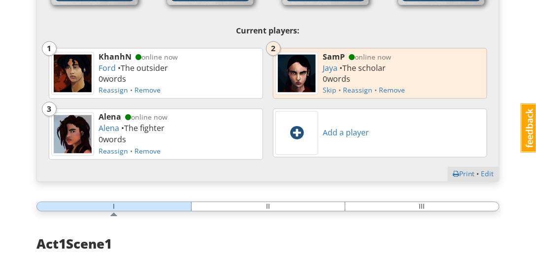
click at [302, 134] on span at bounding box center [296, 133] width 13 height 16
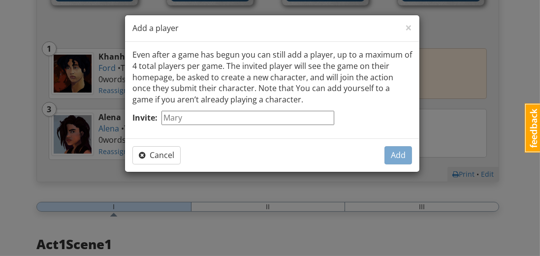
click at [257, 119] on input "Invite:" at bounding box center [247, 118] width 173 height 14
type input "[PERSON_NAME]"
click at [400, 153] on span "Add" at bounding box center [398, 155] width 15 height 11
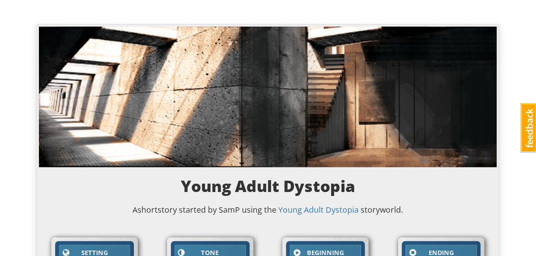
scroll to position [0, 0]
